Goal: Find specific page/section: Find specific page/section

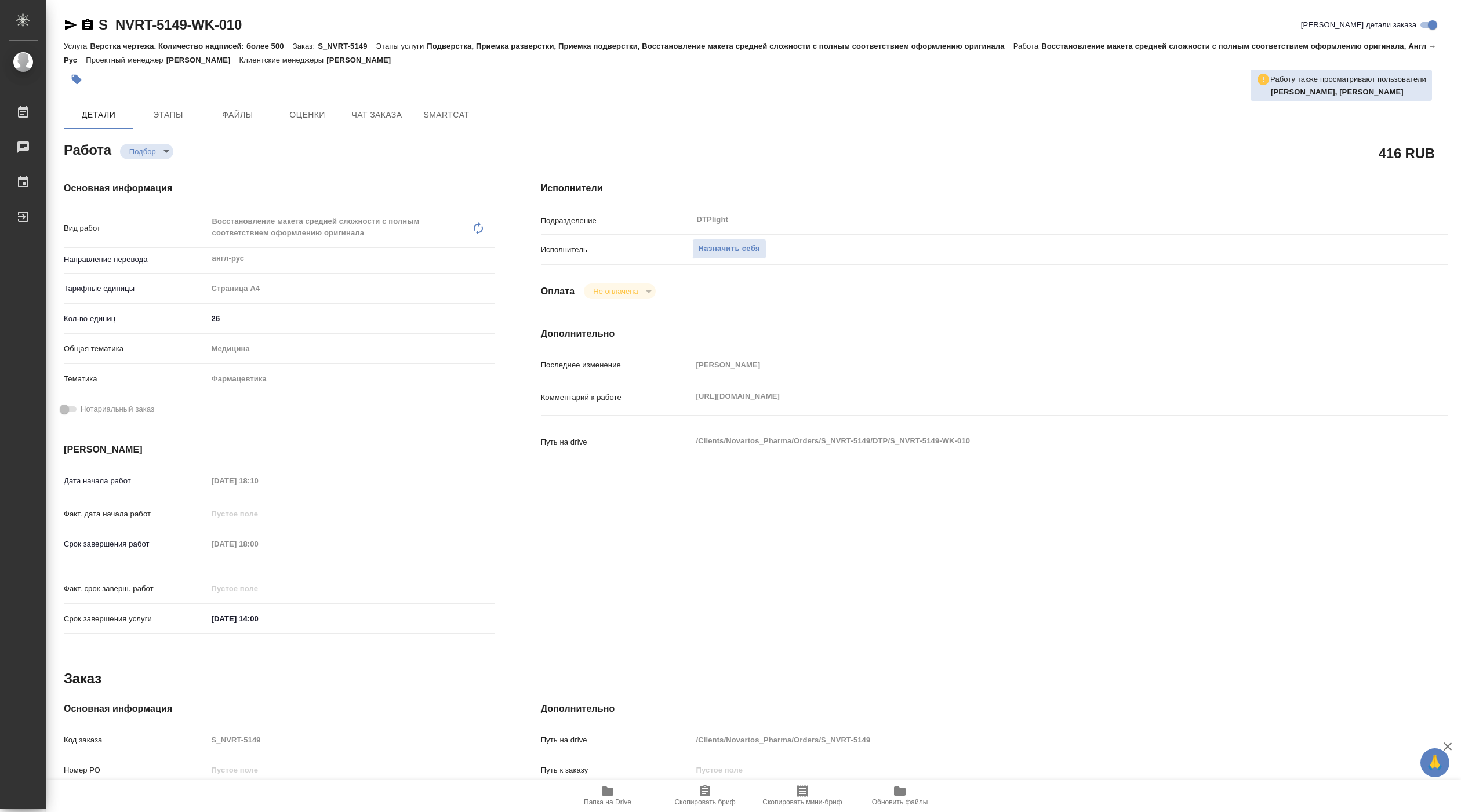
type textarea "x"
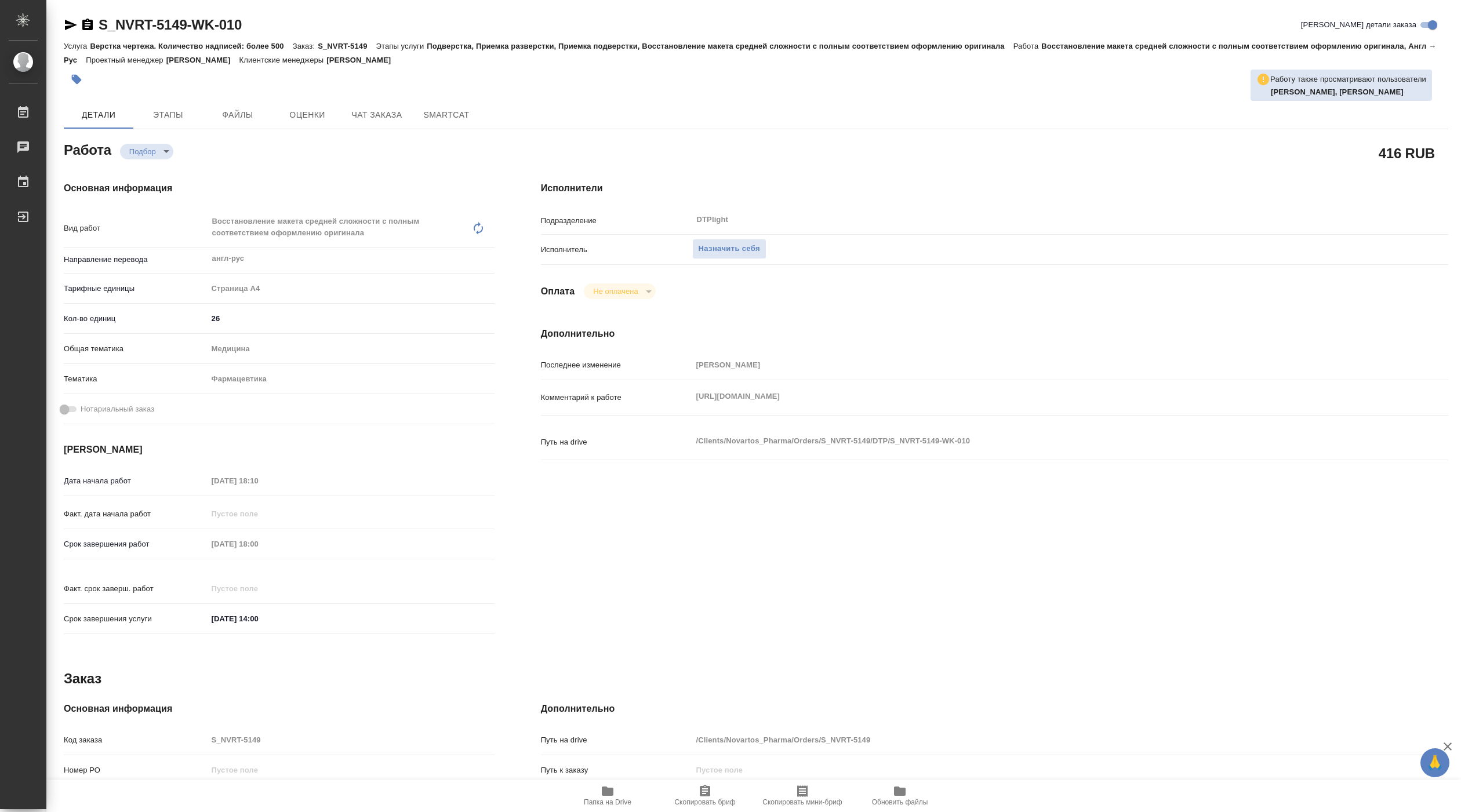
type textarea "x"
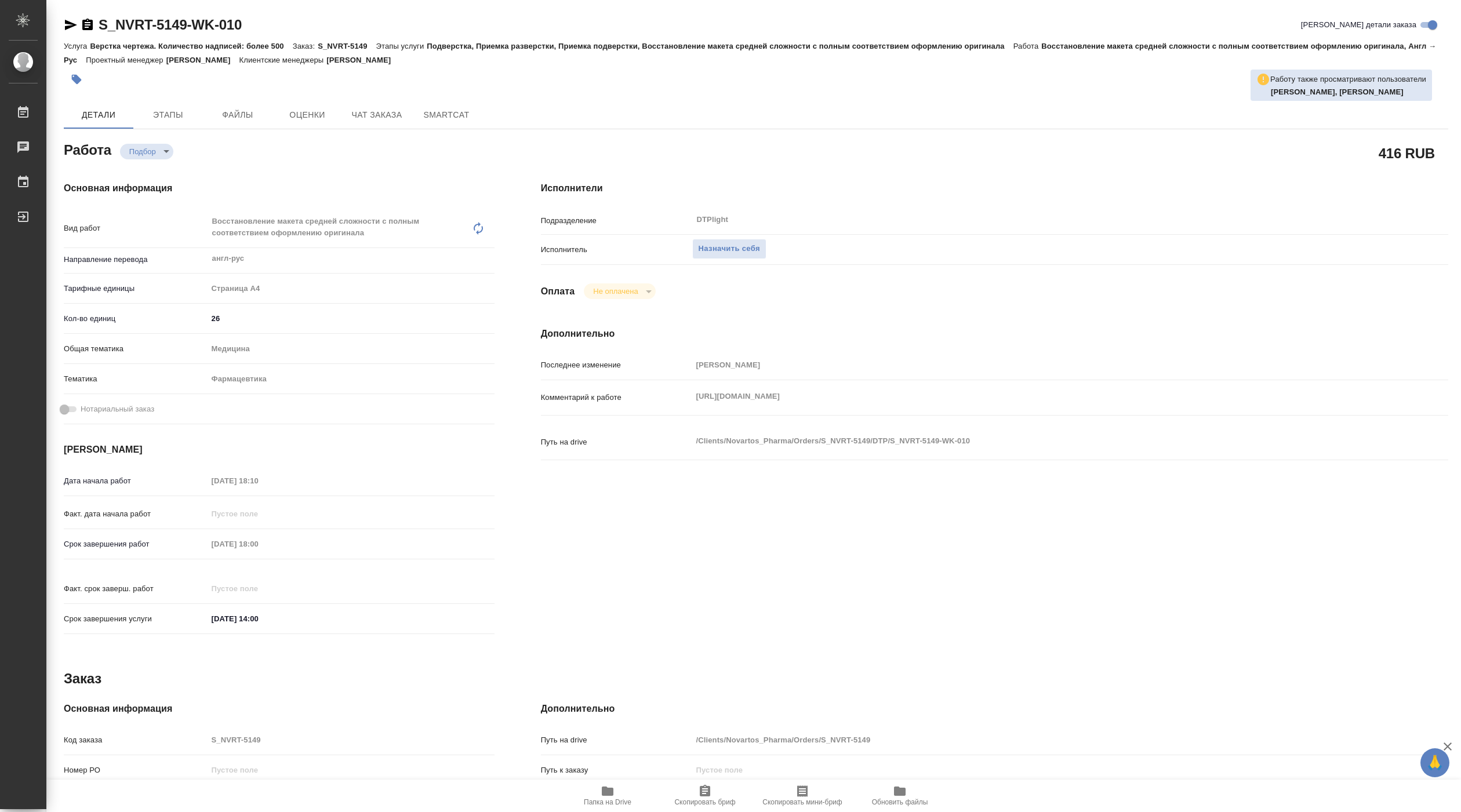
type textarea "x"
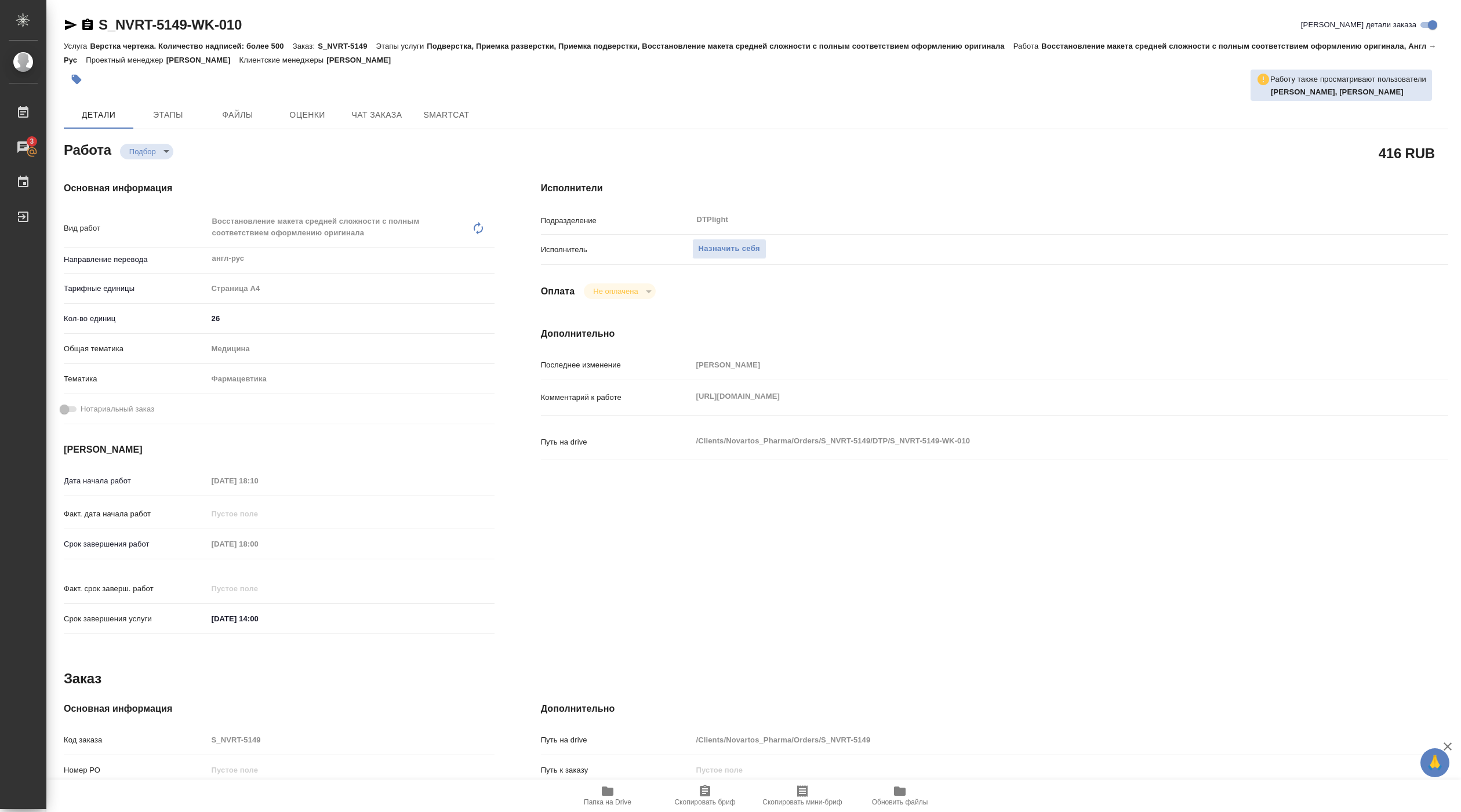
click at [1188, 409] on div "https://drive.awatera.com/apps/files/?dir=/Shares/Novartos_Pharma/Orders/S_NVRT…" at bounding box center [1032, 398] width 681 height 26
click at [608, 800] on span "Папка на Drive" at bounding box center [607, 802] width 47 height 8
type textarea "x"
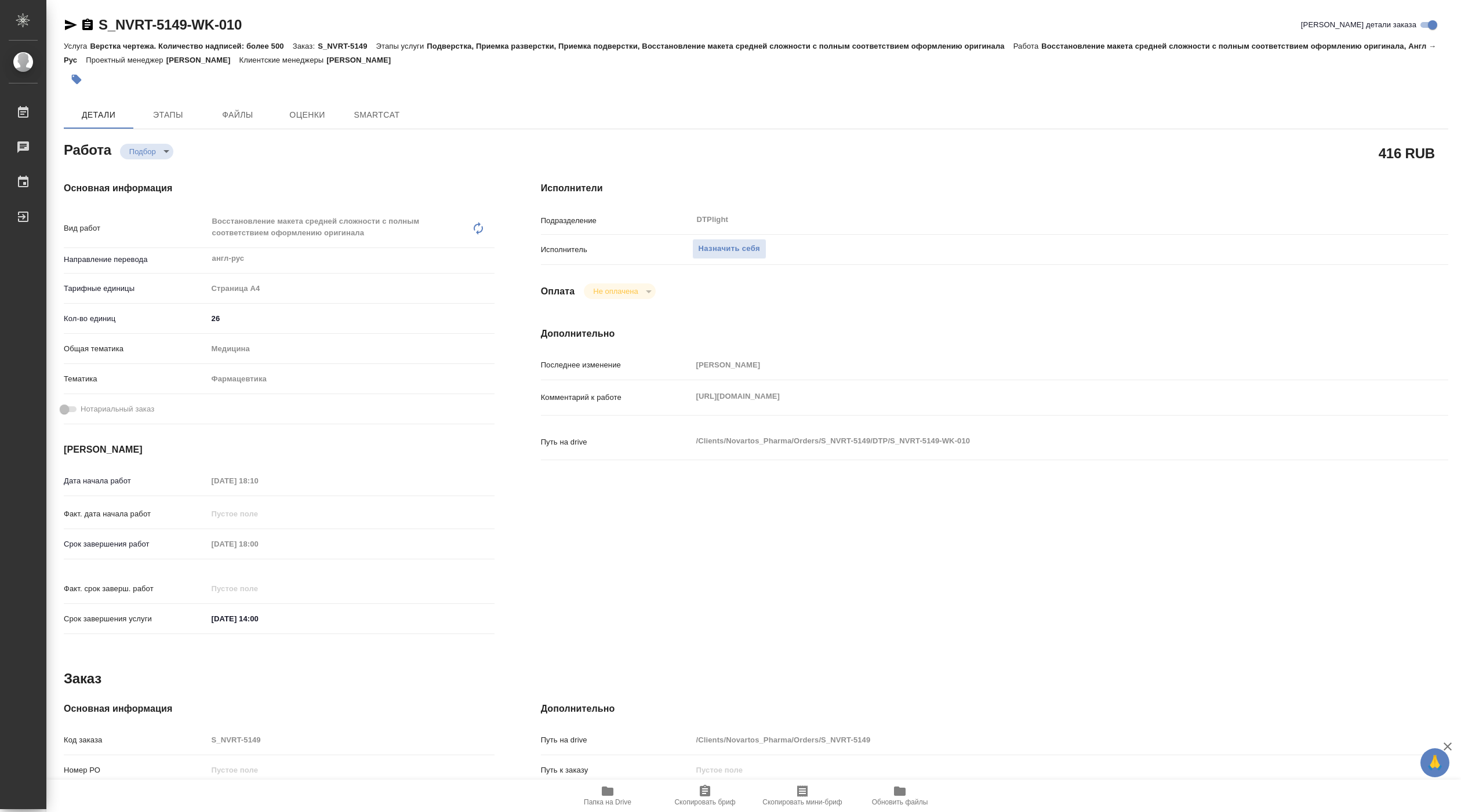
type textarea "x"
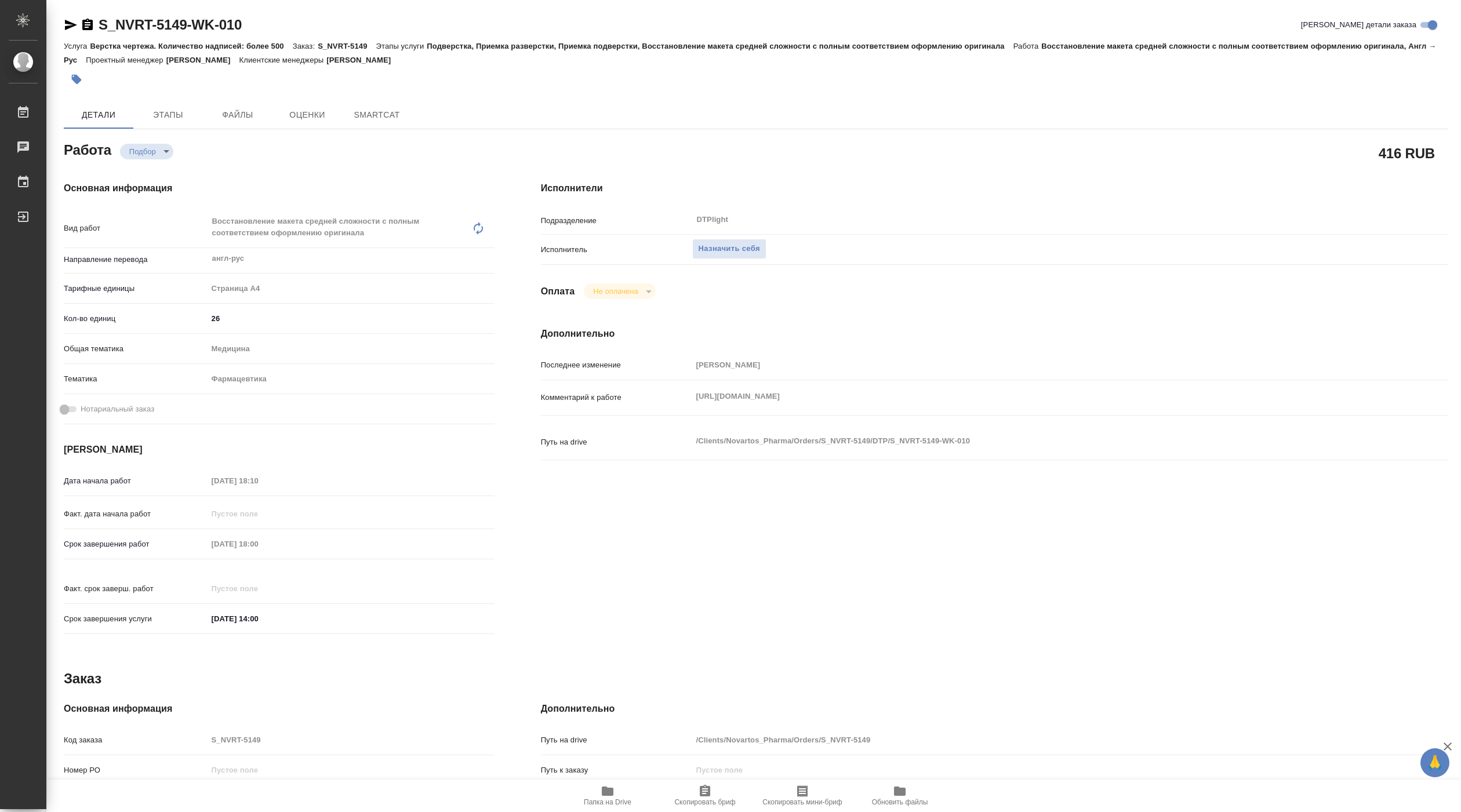
type textarea "x"
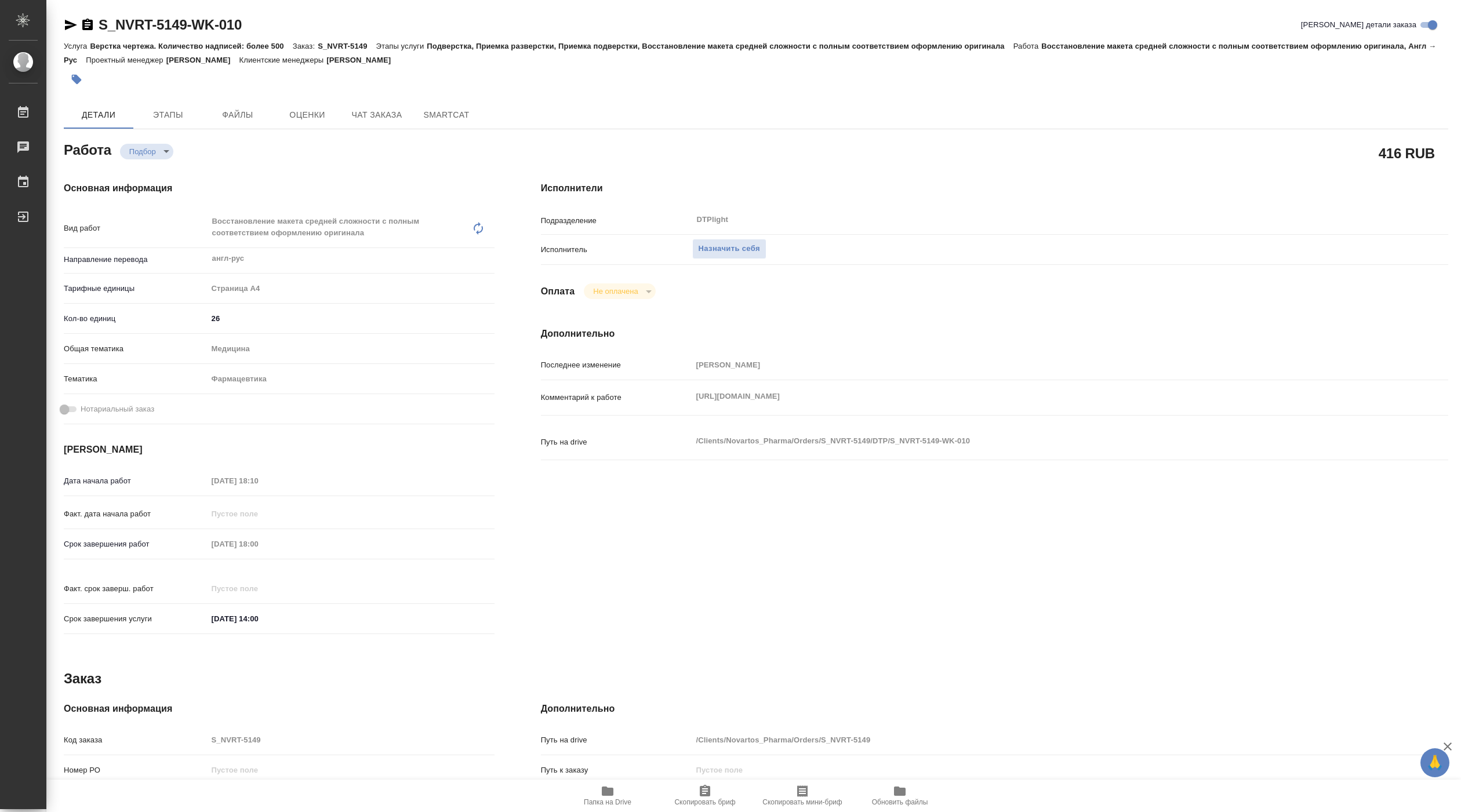
type textarea "x"
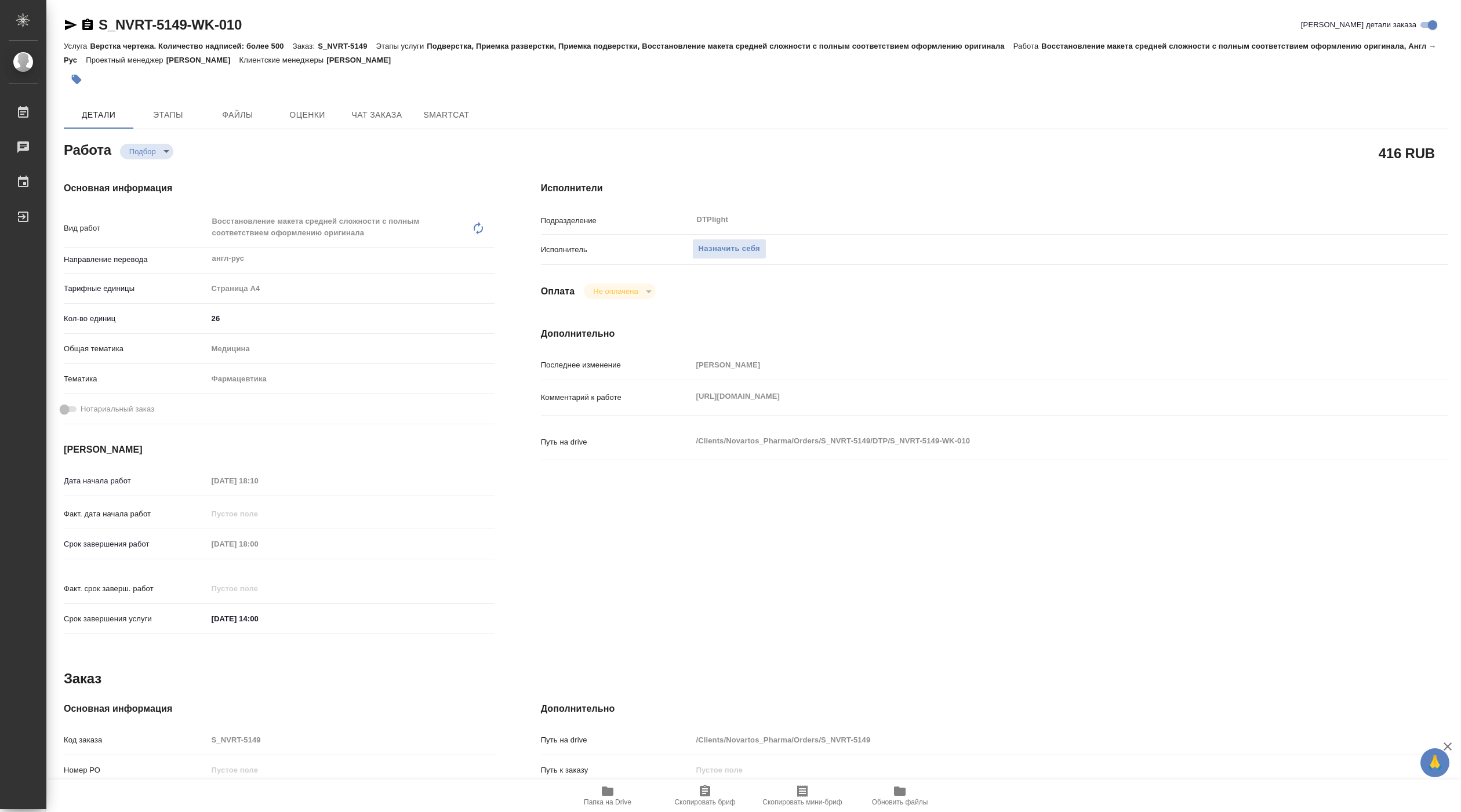
type textarea "x"
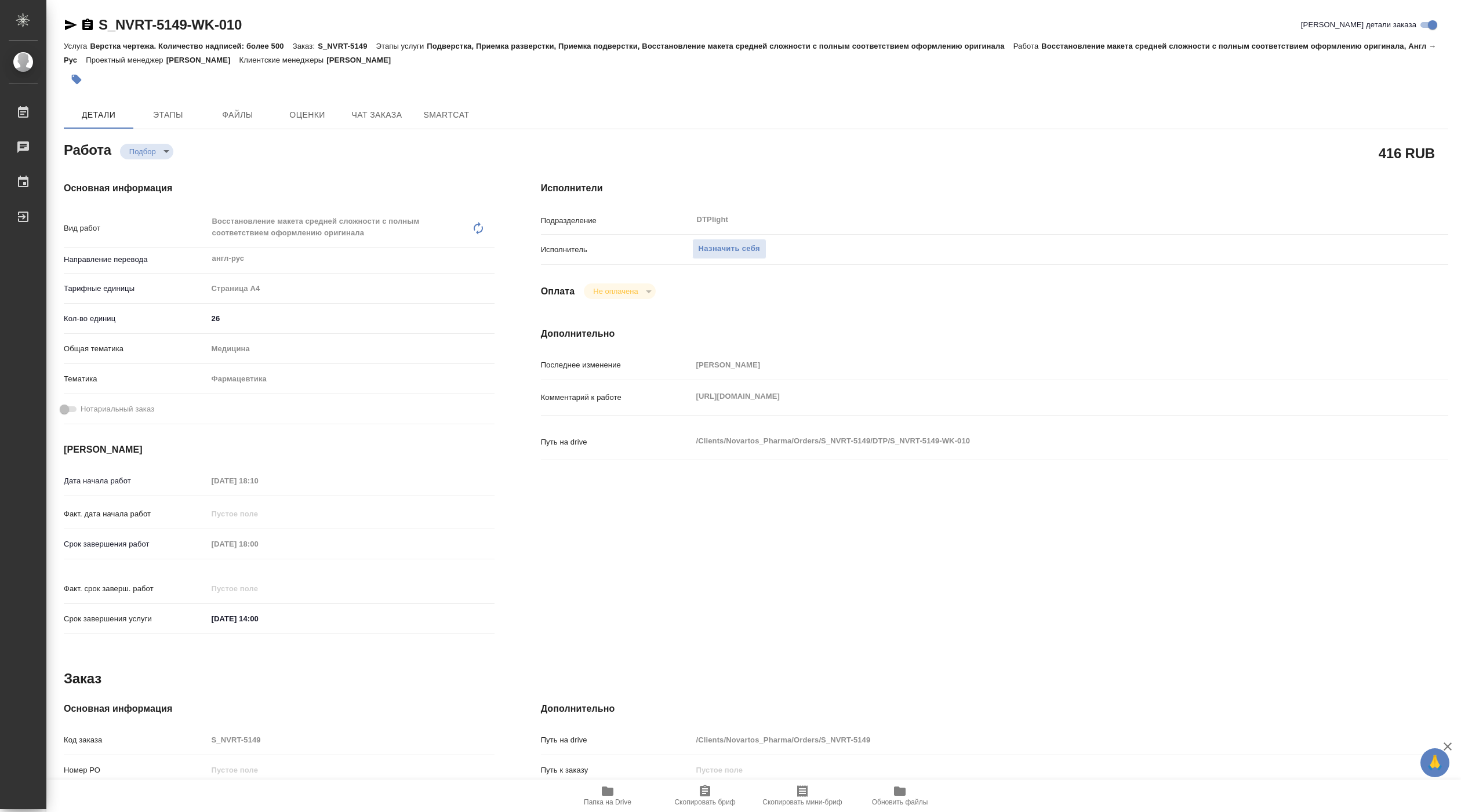
type textarea "x"
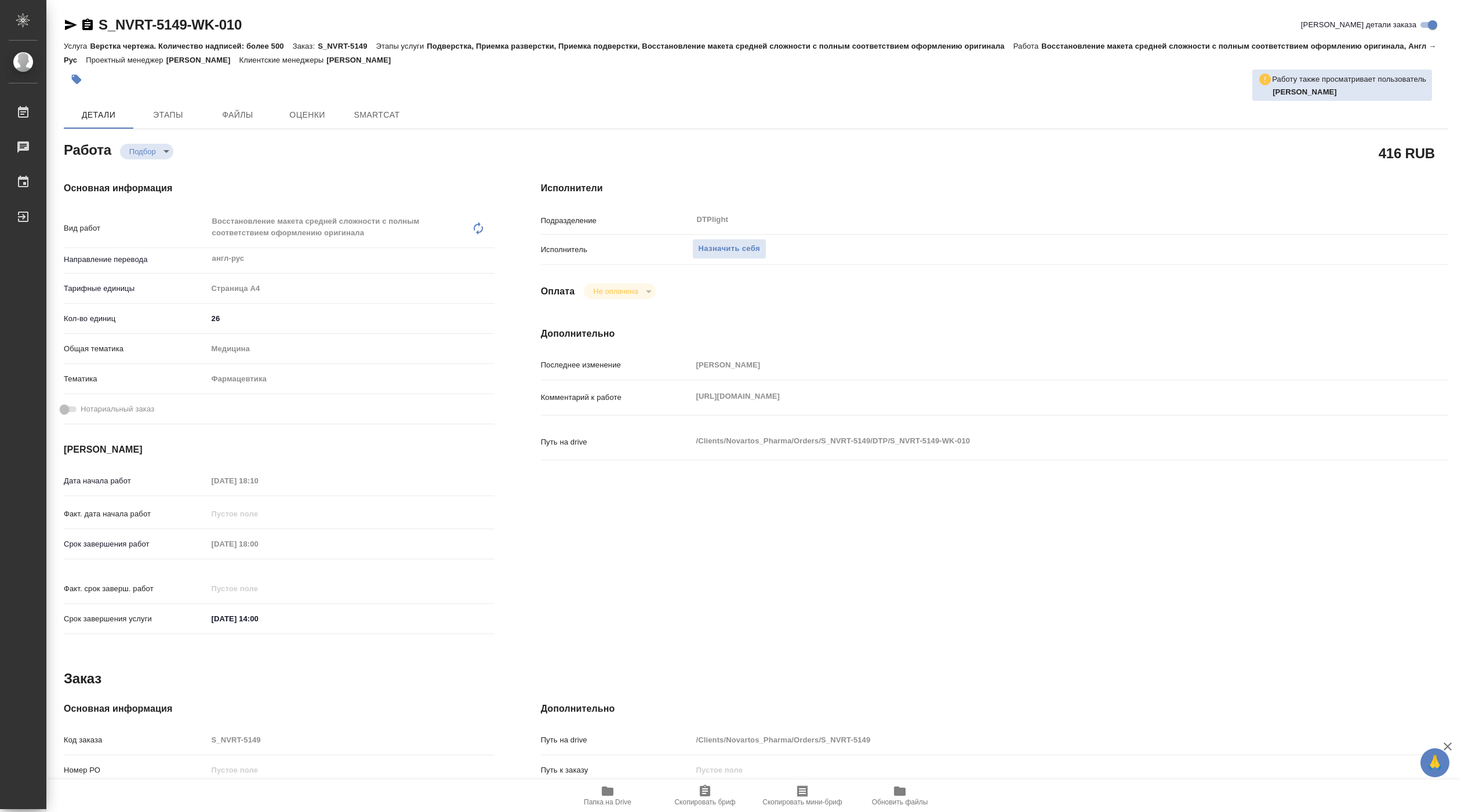
type textarea "x"
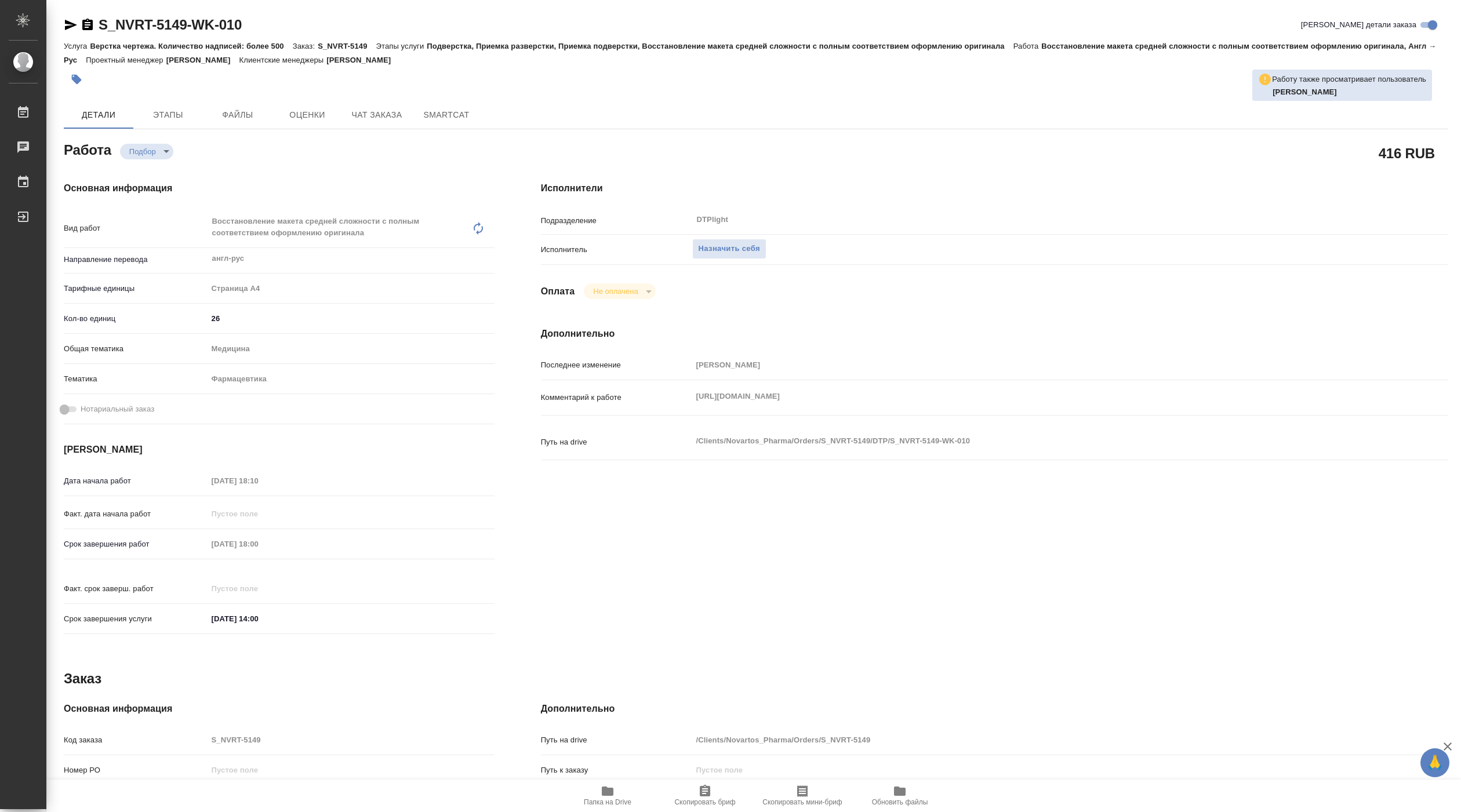
type textarea "x"
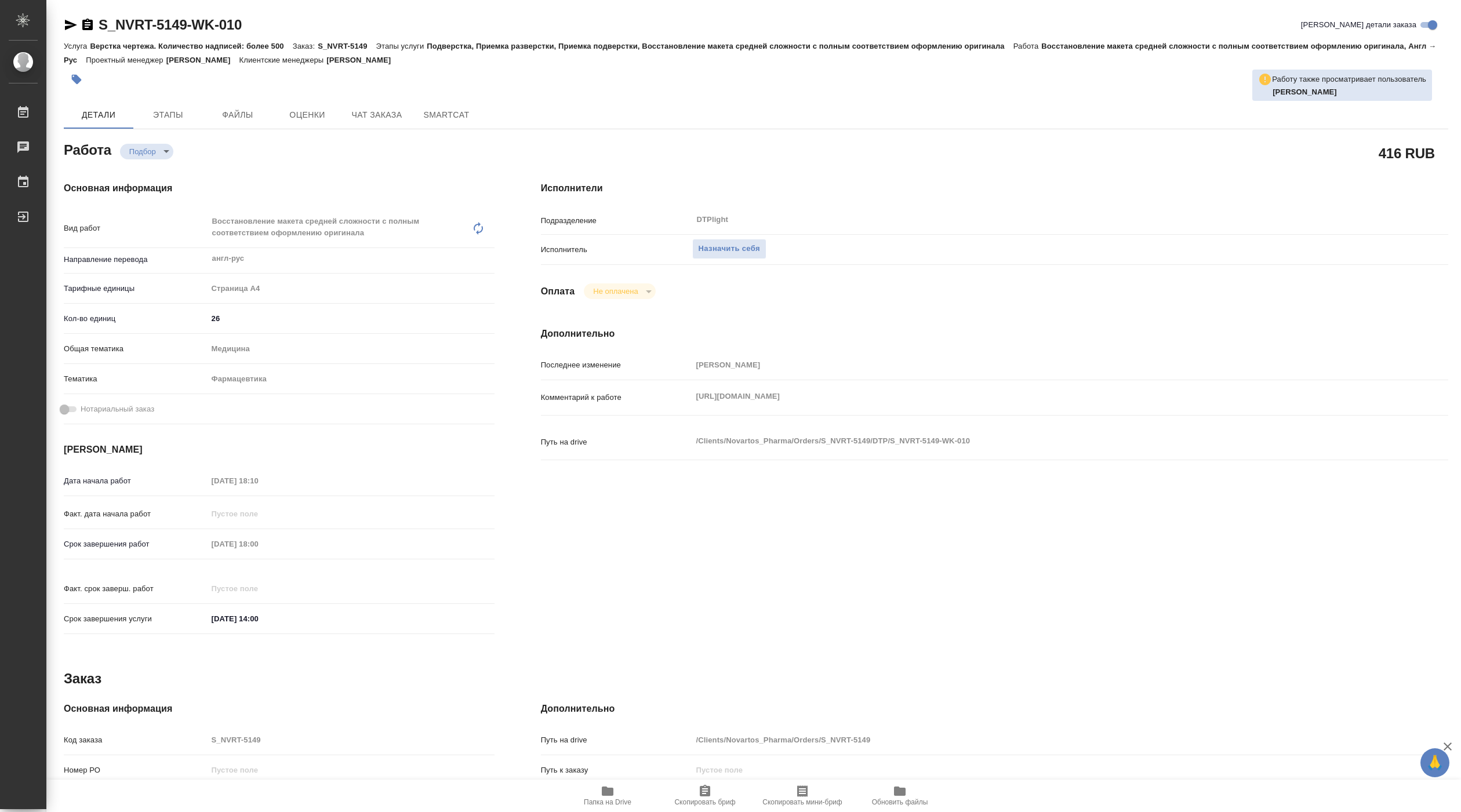
type textarea "x"
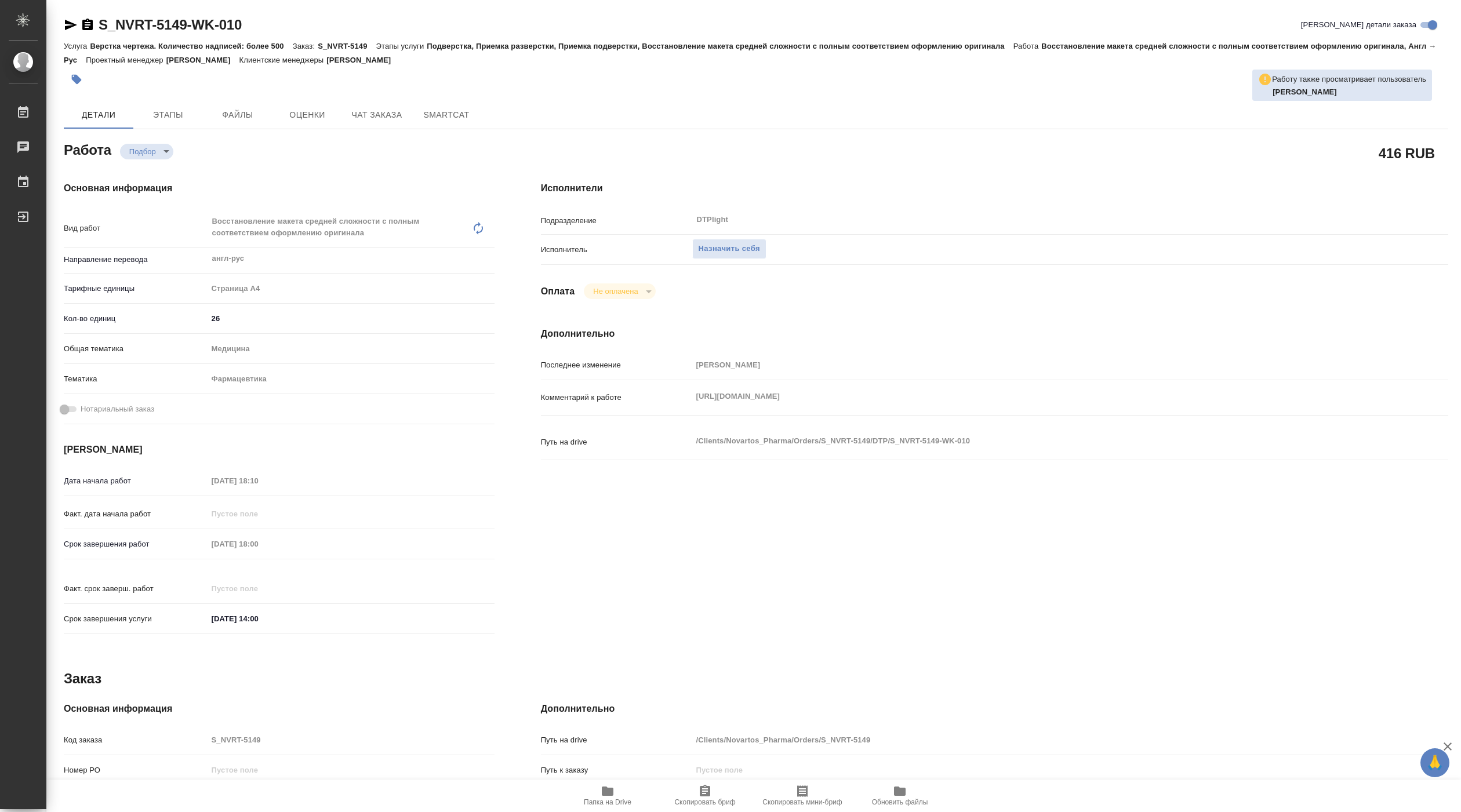
type textarea "x"
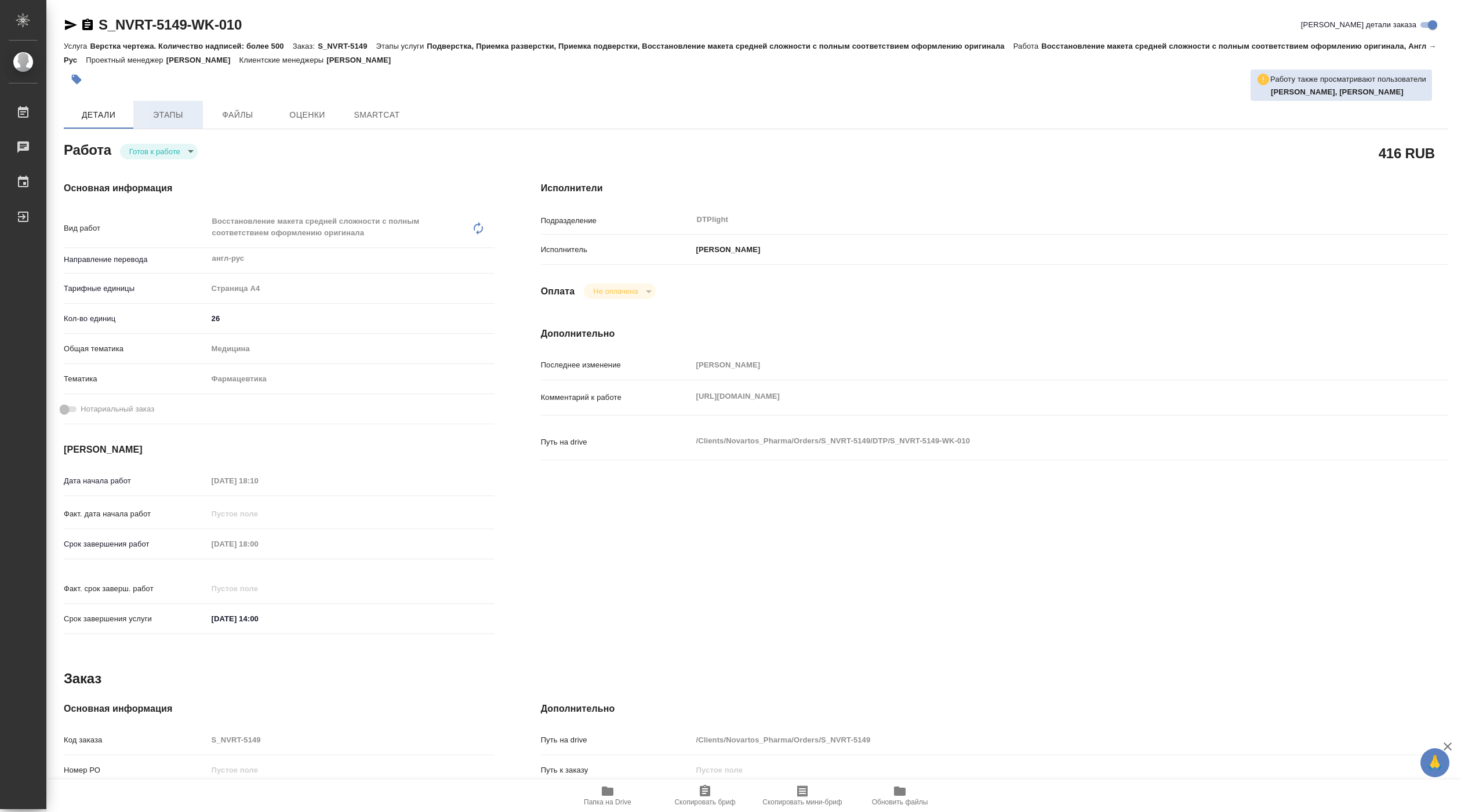
type textarea "x"
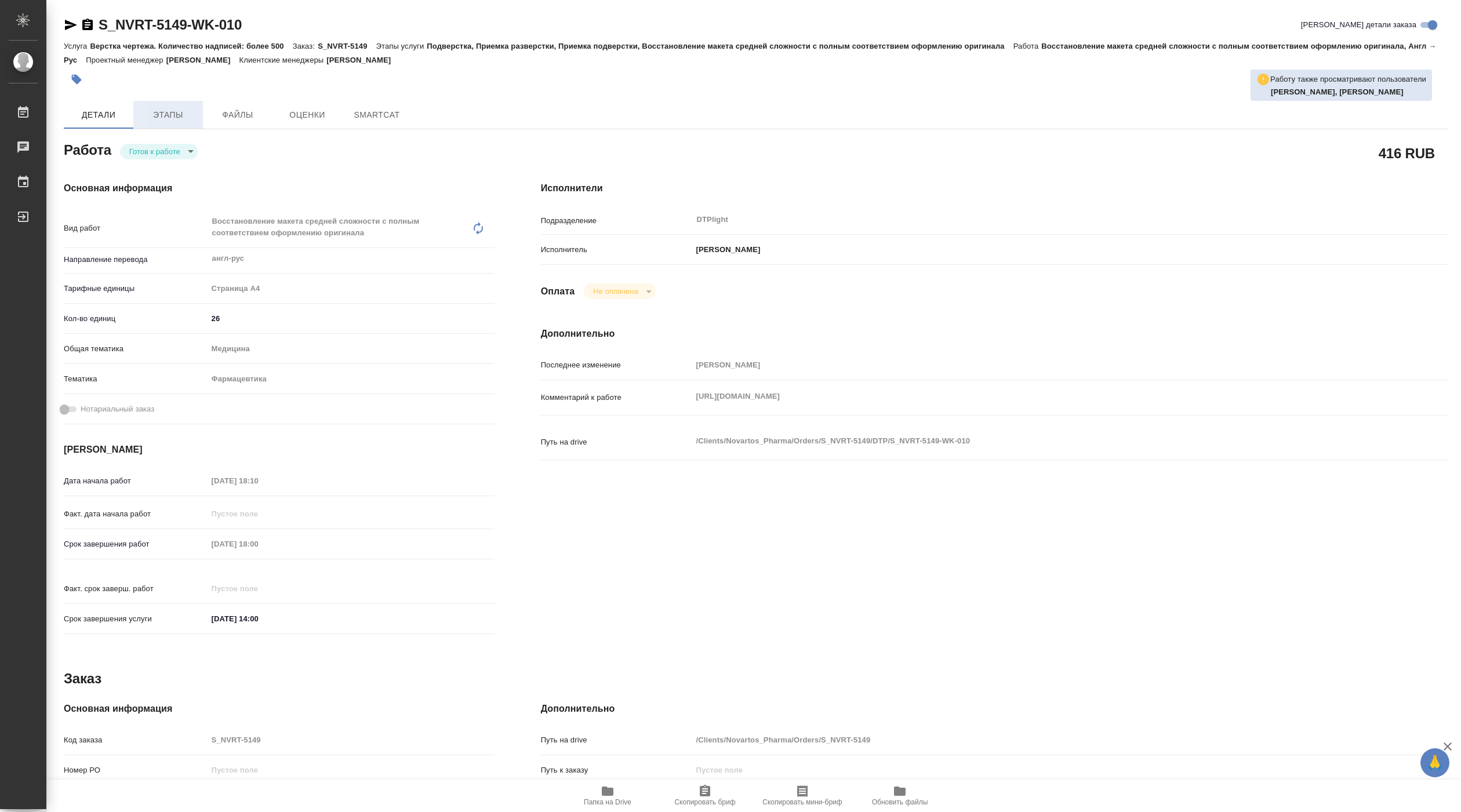
type textarea "x"
